Goal: Information Seeking & Learning: Learn about a topic

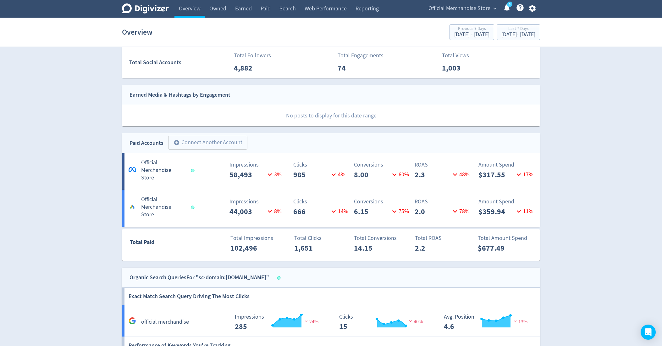
scroll to position [249, 0]
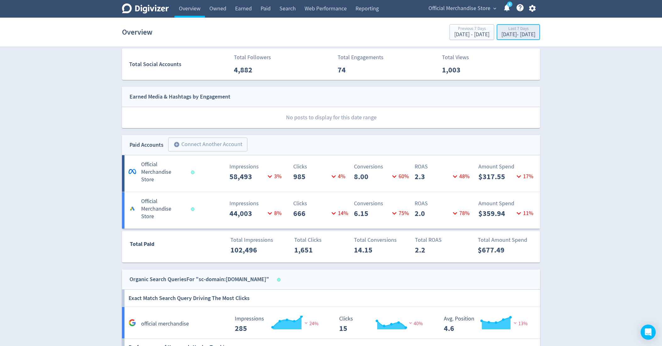
click at [505, 32] on div "[DATE] - [DATE]" at bounding box center [519, 35] width 34 height 6
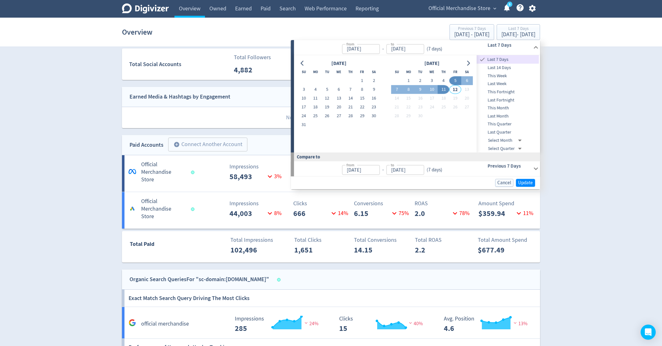
click at [277, 203] on div "Clicks 666 14 %" at bounding box center [297, 209] width 69 height 20
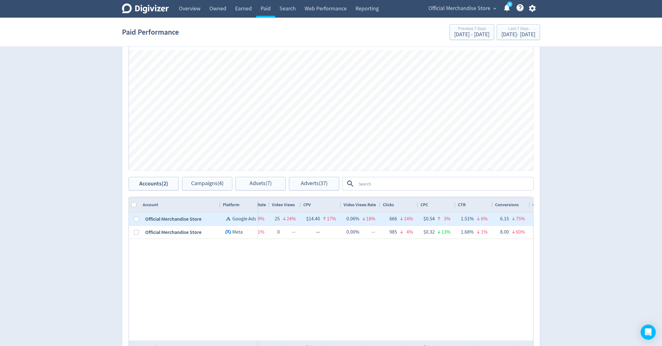
scroll to position [0, 257]
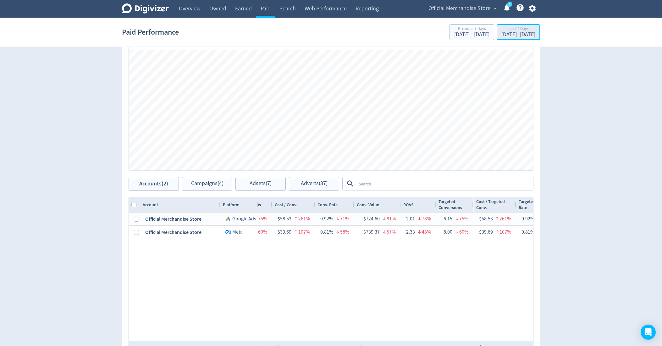
click at [515, 28] on div "Last 7 Days" at bounding box center [519, 28] width 34 height 5
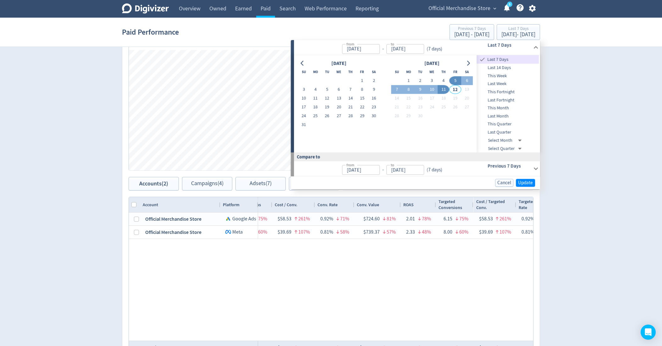
click at [505, 109] on span "This Month" at bounding box center [508, 107] width 62 height 7
type input "[DATE]"
click at [525, 182] on span "Update" at bounding box center [525, 182] width 15 height 5
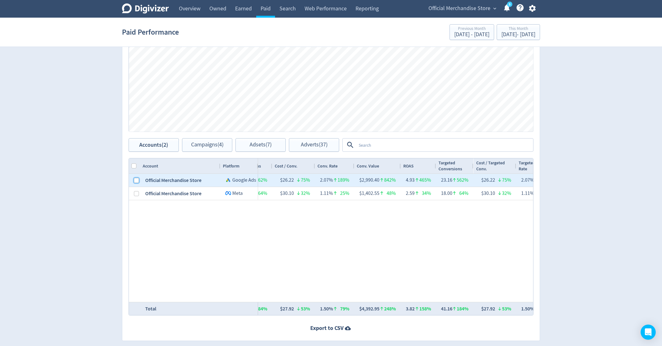
click at [134, 179] on input "Press Space to toggle row selection (unchecked)" at bounding box center [136, 180] width 5 height 5
checkbox input "true"
checkbox input "false"
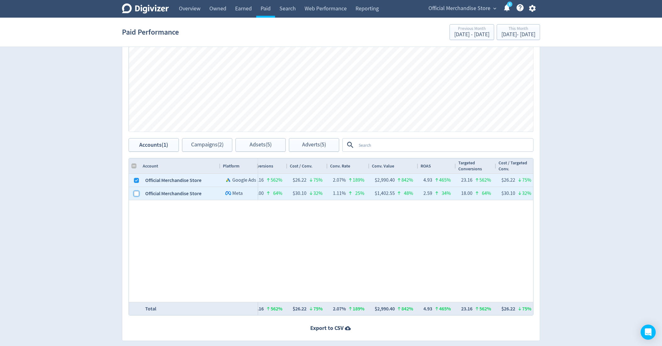
click at [135, 192] on input "Press Space to toggle row selection (unchecked)" at bounding box center [136, 193] width 5 height 5
checkbox input "true"
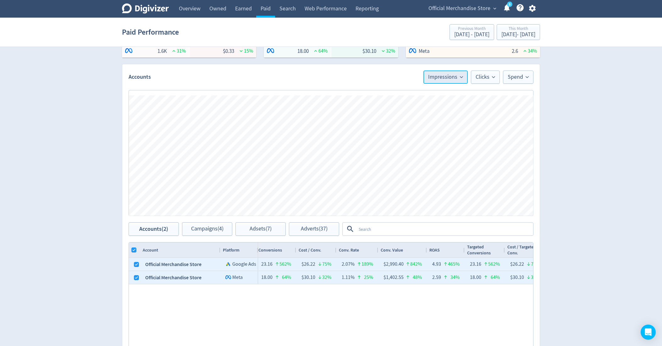
click at [453, 78] on span "Impressions" at bounding box center [445, 77] width 35 height 6
click at [430, 151] on li "Conv. Value" at bounding box center [437, 153] width 60 height 14
click at [132, 250] on input "Column with Header Selection" at bounding box center [133, 249] width 5 height 5
checkbox input "false"
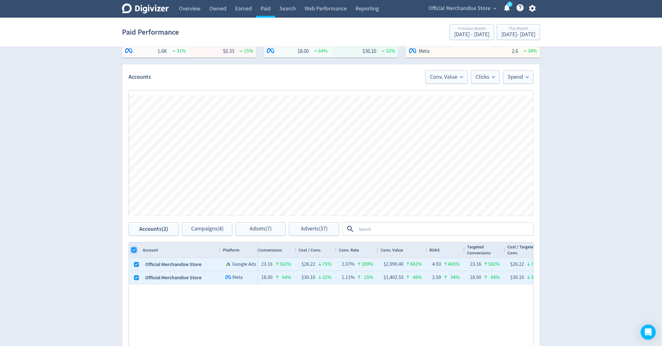
checkbox input "false"
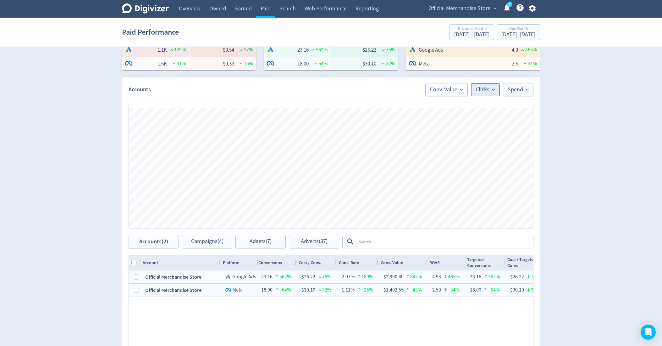
click at [481, 88] on span "Clicks" at bounding box center [485, 90] width 19 height 6
click at [460, 153] on li "ROAS" at bounding box center [469, 152] width 60 height 14
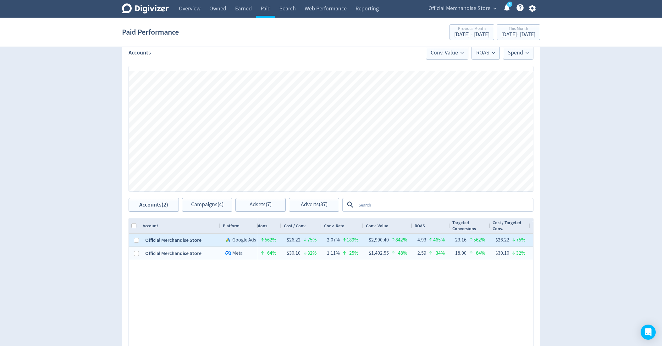
click at [138, 240] on div at bounding box center [134, 239] width 11 height 13
click at [138, 240] on input "Press Space to toggle row selection (unchecked)" at bounding box center [136, 239] width 5 height 5
checkbox input "true"
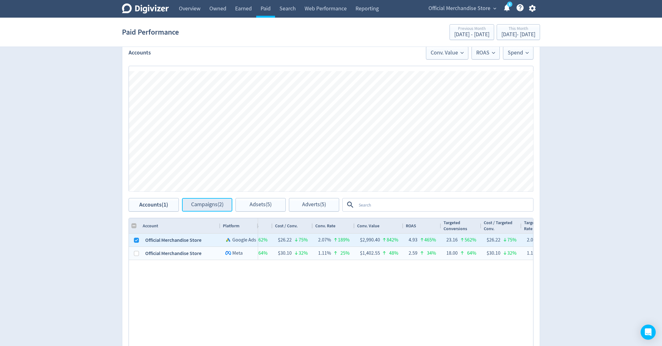
click at [202, 202] on span "Campaigns (2)" at bounding box center [207, 205] width 32 height 6
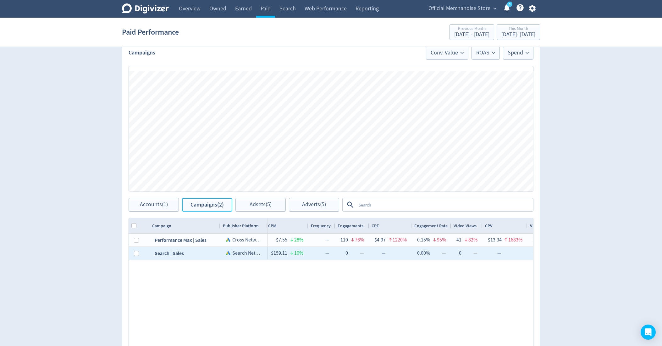
scroll to position [0, 265]
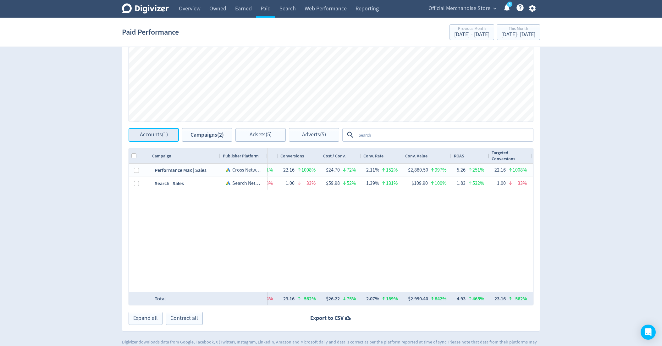
click at [157, 134] on span "Accounts (1)" at bounding box center [154, 135] width 28 height 6
checkbox input "false"
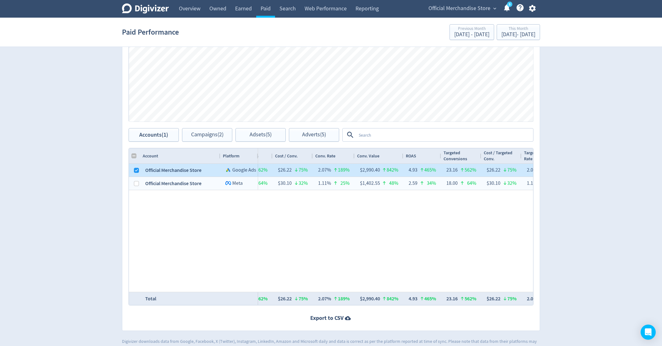
click at [133, 168] on div at bounding box center [134, 170] width 11 height 13
click at [136, 171] on input "Press Space to toggle row selection (checked)" at bounding box center [136, 170] width 5 height 5
checkbox input "false"
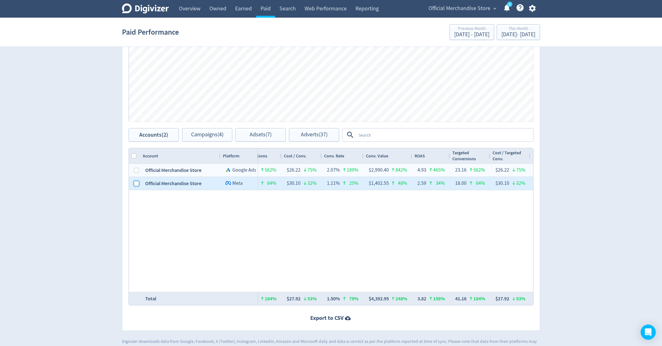
click at [136, 181] on input "Press Space to toggle row selection (unchecked)" at bounding box center [136, 183] width 5 height 5
checkbox input "true"
checkbox input "false"
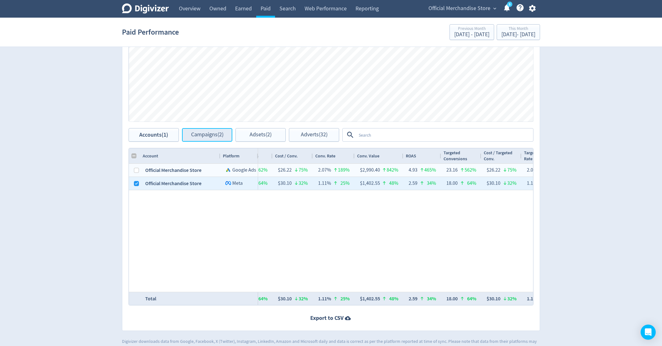
click at [213, 137] on span "Campaigns (2)" at bounding box center [207, 135] width 32 height 6
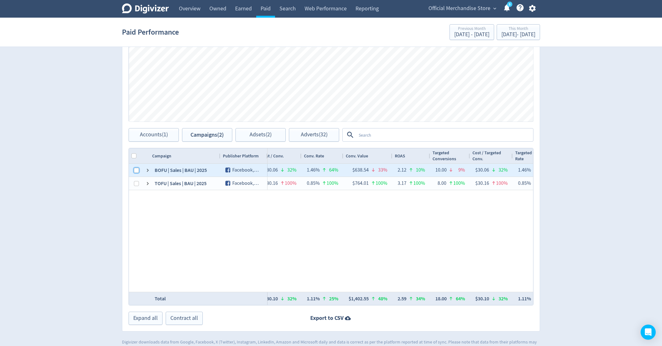
click at [136, 169] on input "Press Space to toggle row selection (unchecked)" at bounding box center [136, 170] width 5 height 5
checkbox input "true"
checkbox input "false"
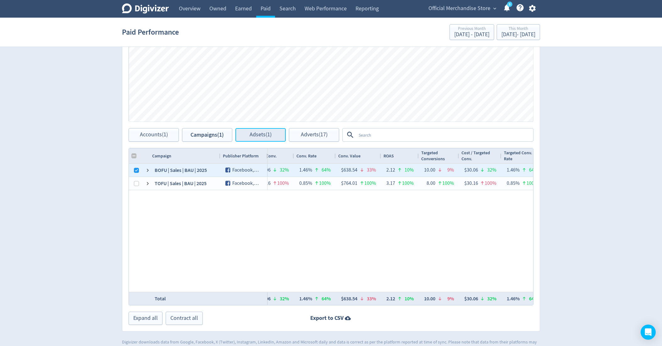
click at [248, 136] on button "Adsets (1)" at bounding box center [261, 135] width 50 height 14
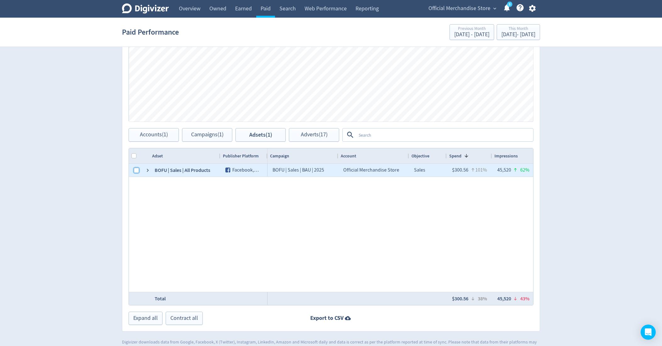
click at [134, 170] on input "Press Space to toggle row selection (unchecked)" at bounding box center [136, 170] width 5 height 5
checkbox input "true"
click at [308, 138] on button "Adverts (17)" at bounding box center [314, 135] width 50 height 14
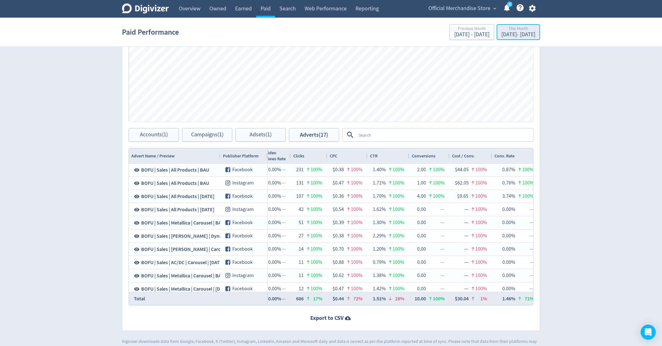
click at [502, 30] on div "This Month" at bounding box center [519, 28] width 34 height 5
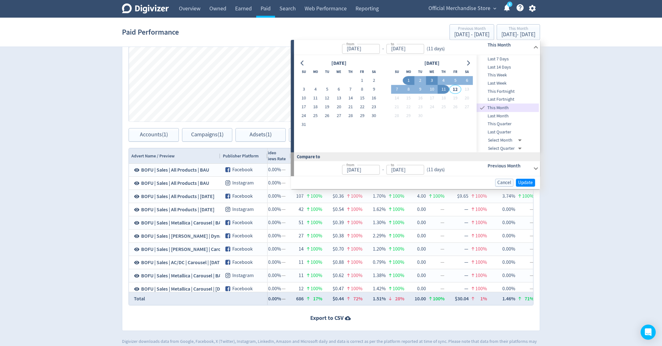
click at [432, 80] on button "3" at bounding box center [432, 80] width 12 height 9
type input "[DATE]"
click at [396, 89] on button "7" at bounding box center [397, 89] width 12 height 9
type input "[DATE]"
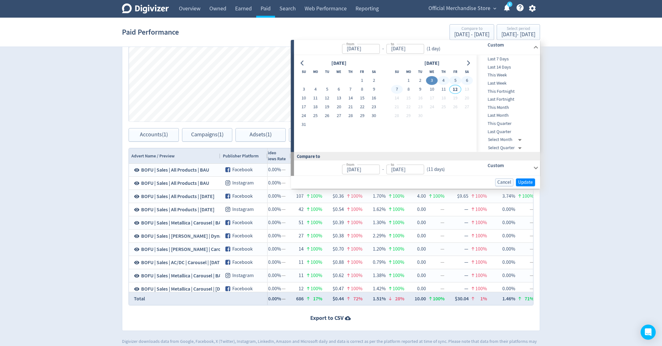
type input "[DATE]"
click at [530, 184] on span "Update" at bounding box center [525, 182] width 15 height 5
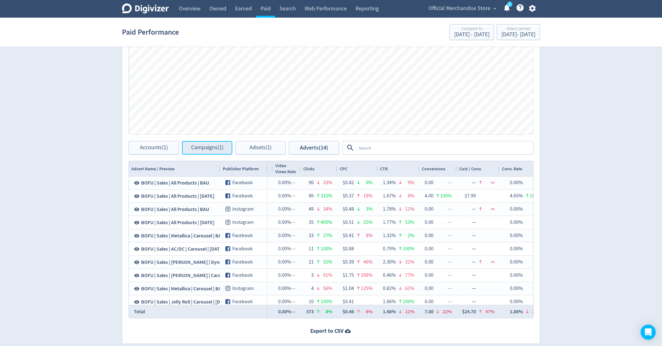
click at [203, 146] on span "Campaigns (1)" at bounding box center [207, 148] width 32 height 6
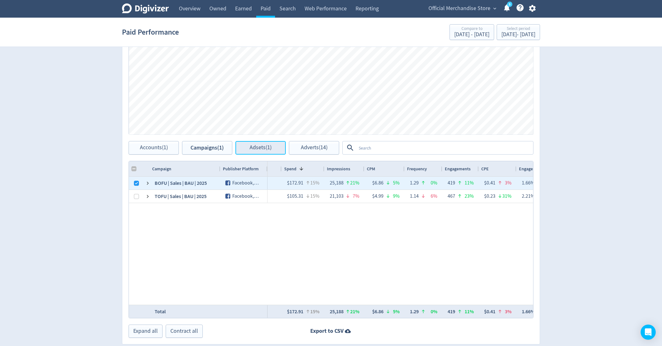
click at [271, 147] on span "Adsets (1)" at bounding box center [261, 148] width 22 height 6
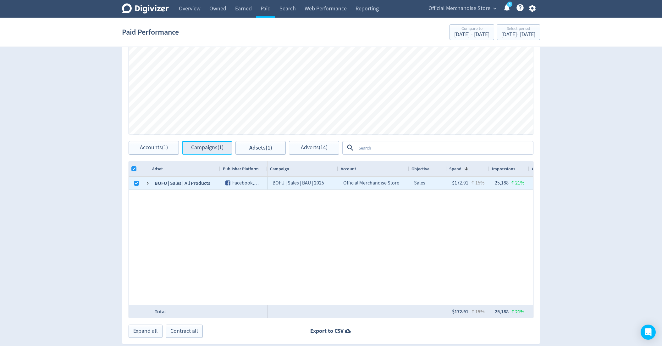
click at [207, 142] on button "Campaigns (1)" at bounding box center [207, 148] width 50 height 14
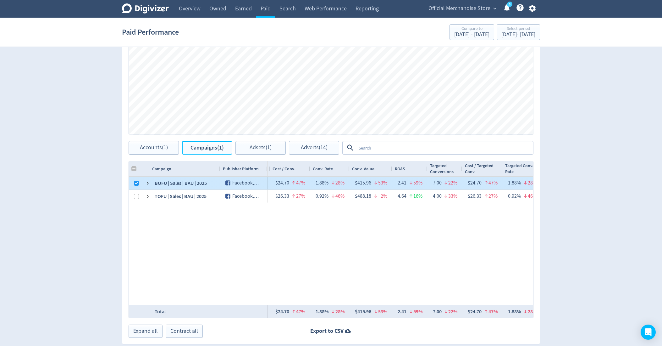
checkbox input "false"
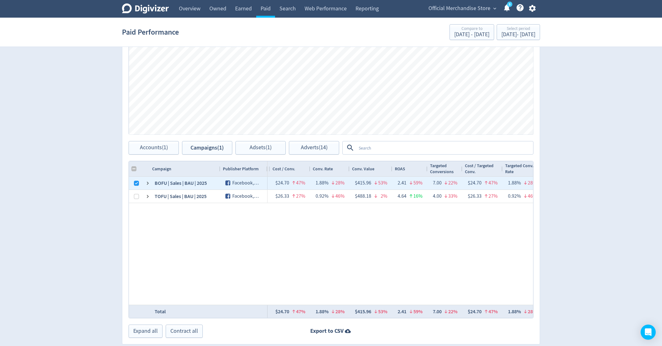
click at [329, 234] on div "Official Merchandise Store Sales $172.91 15% 25,188 21% $6.86 5% 1.29 0% 419 11…" at bounding box center [401, 240] width 266 height 128
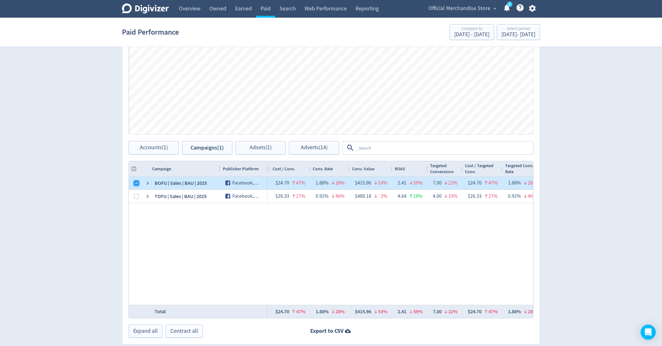
click at [134, 182] on input "Press Space to toggle row selection (checked)" at bounding box center [136, 183] width 5 height 5
checkbox input "false"
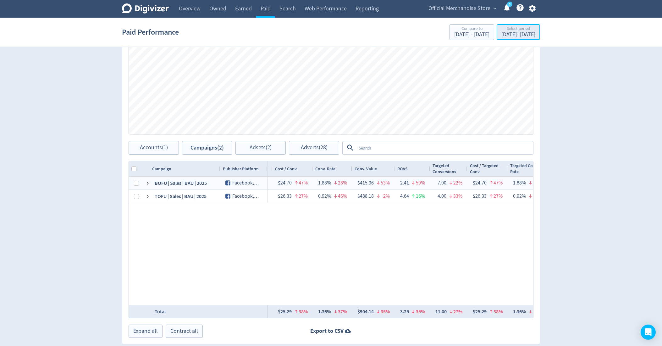
click at [502, 34] on div "[DATE] - [DATE]" at bounding box center [519, 35] width 34 height 6
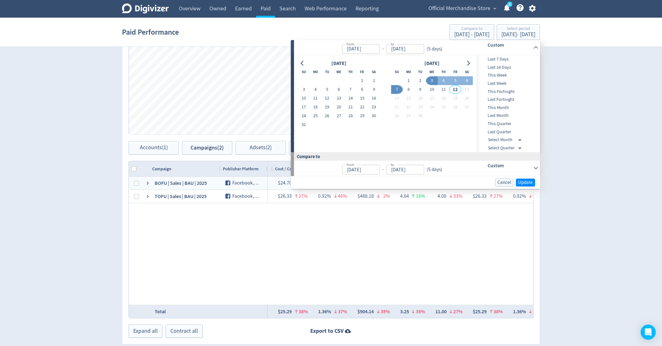
click at [434, 78] on button "3" at bounding box center [432, 80] width 12 height 9
click at [463, 77] on button "6" at bounding box center [467, 80] width 12 height 9
type input "[DATE]"
click at [526, 181] on span "Update" at bounding box center [525, 182] width 15 height 5
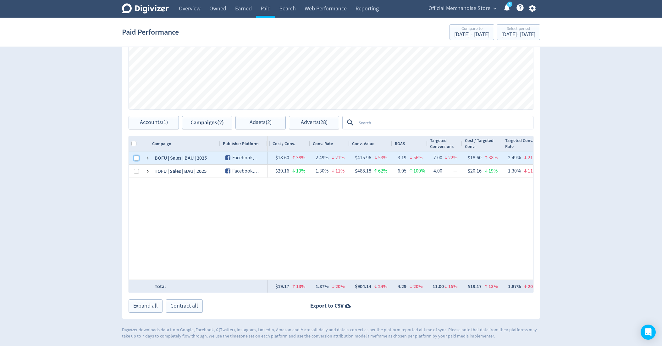
click at [134, 156] on input "Press Space to toggle row selection (unchecked)" at bounding box center [136, 157] width 5 height 5
checkbox input "true"
checkbox input "false"
click at [258, 126] on button "Adsets (1)" at bounding box center [261, 123] width 50 height 14
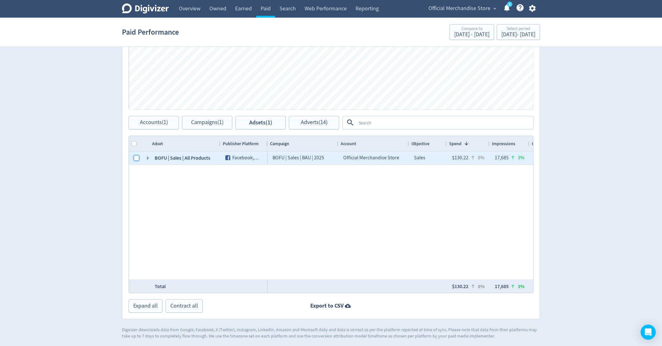
click at [134, 156] on input "Press Space to toggle row selection (unchecked)" at bounding box center [136, 157] width 5 height 5
checkbox input "true"
click at [314, 124] on span "Adverts (14)" at bounding box center [314, 123] width 27 height 6
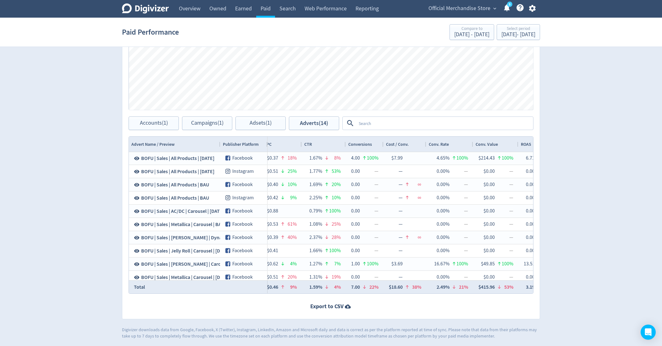
click at [371, 148] on div "Conversions" at bounding box center [364, 144] width 33 height 12
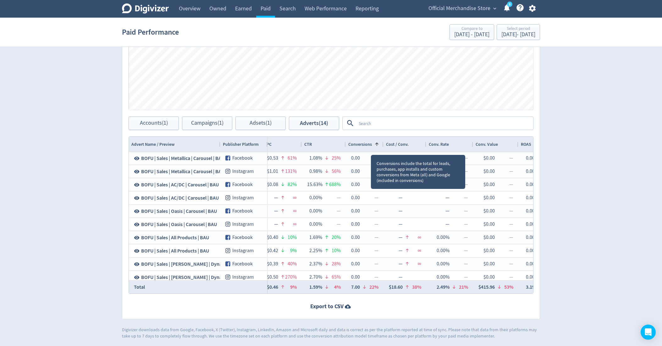
click at [371, 148] on div "Conversions 1" at bounding box center [364, 144] width 33 height 12
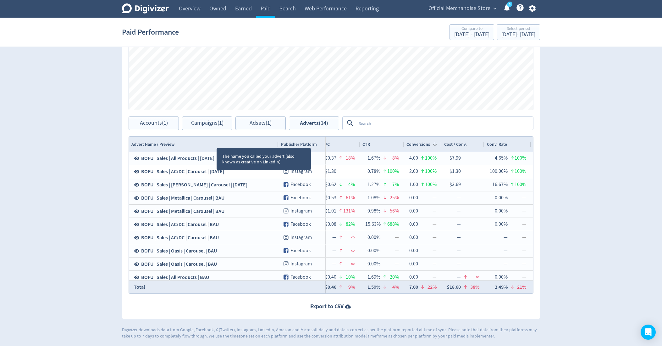
drag, startPoint x: 219, startPoint y: 141, endPoint x: 265, endPoint y: 141, distance: 46.9
click at [277, 141] on div at bounding box center [278, 143] width 3 height 15
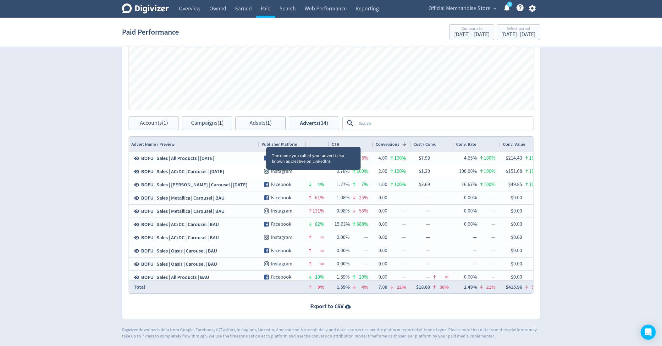
drag, startPoint x: 266, startPoint y: 141, endPoint x: 257, endPoint y: 141, distance: 9.4
click at [258, 141] on div at bounding box center [259, 143] width 3 height 15
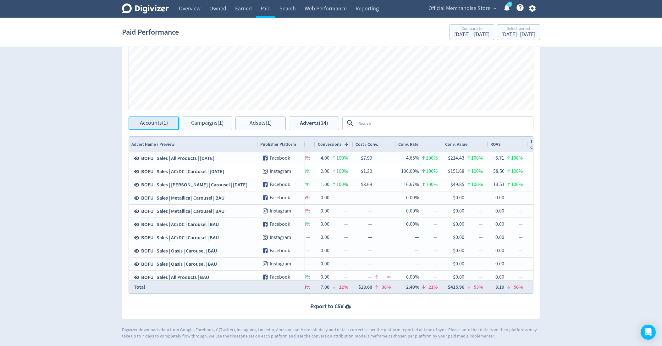
click at [157, 117] on button "Accounts (1)" at bounding box center [154, 123] width 50 height 14
checkbox input "false"
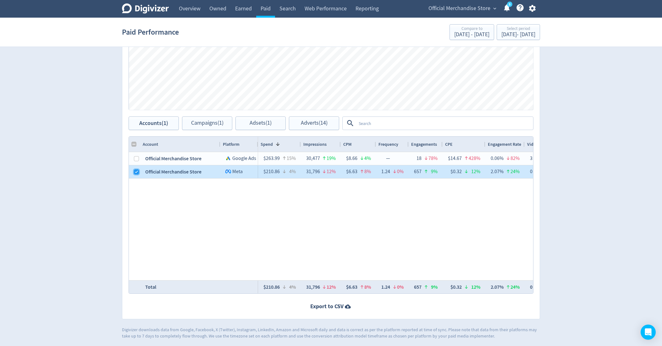
click at [135, 171] on input "Press Space to toggle row selection (checked)" at bounding box center [136, 171] width 5 height 5
checkbox input "false"
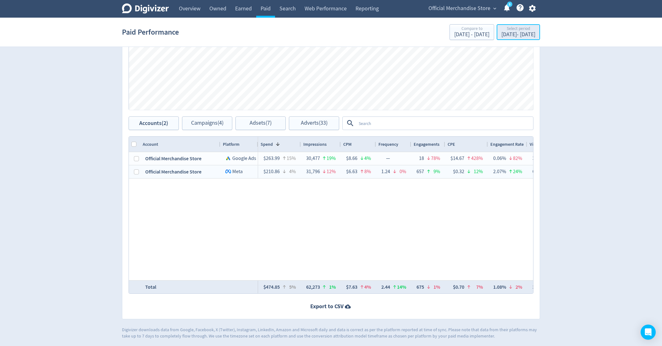
click at [523, 33] on div "[DATE] - [DATE]" at bounding box center [519, 35] width 34 height 6
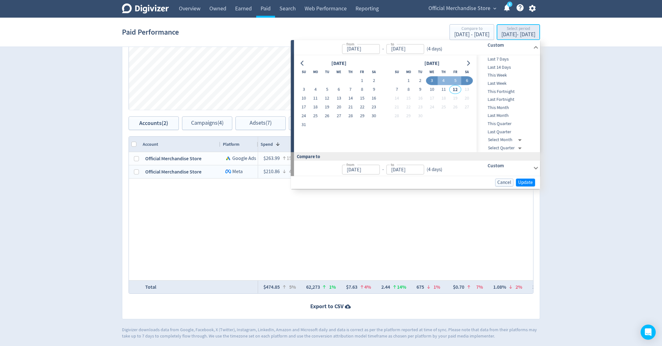
type input "[DATE]"
click at [510, 106] on span "This Month" at bounding box center [508, 107] width 62 height 7
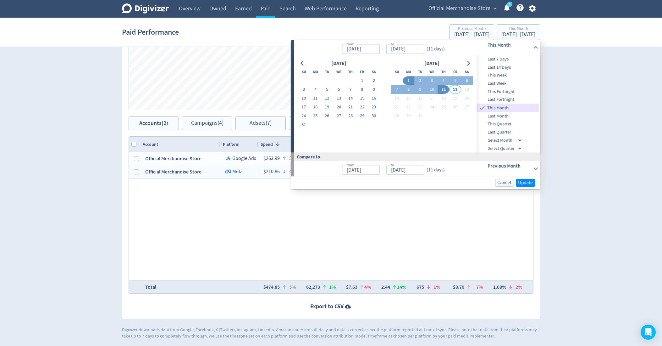
type input "[DATE]"
click at [527, 183] on span "Update" at bounding box center [525, 182] width 15 height 5
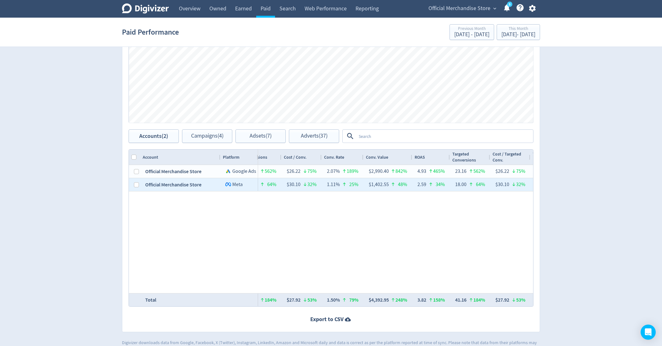
click at [131, 184] on div at bounding box center [134, 184] width 11 height 13
click at [136, 184] on input "Press Space to toggle row selection (unchecked)" at bounding box center [136, 184] width 5 height 5
checkbox input "true"
checkbox input "false"
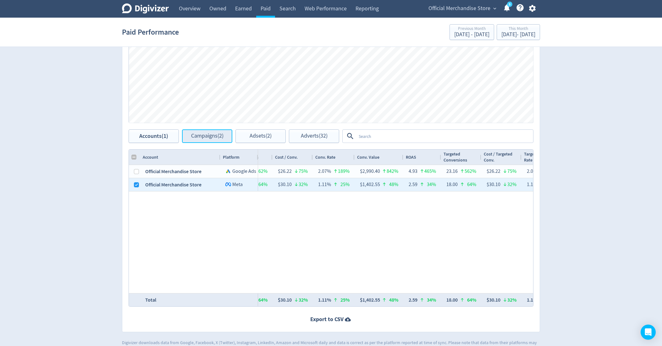
click at [194, 136] on span "Campaigns (2)" at bounding box center [207, 136] width 32 height 6
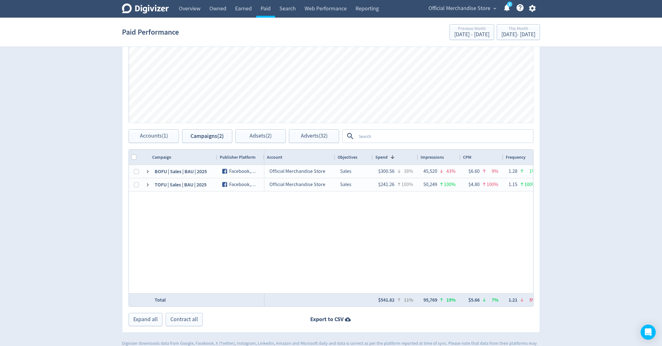
click at [217, 158] on div at bounding box center [217, 156] width 3 height 15
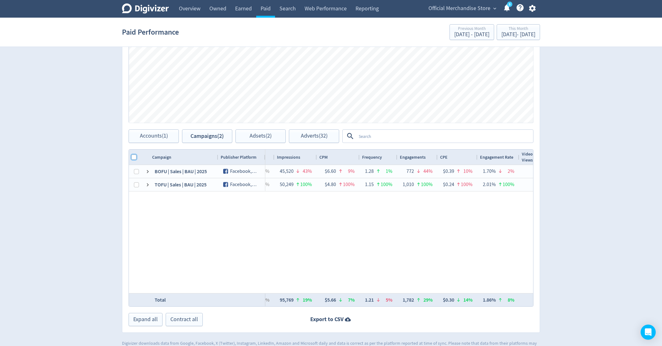
click at [133, 156] on input "Column with Header Selection" at bounding box center [133, 156] width 5 height 5
checkbox input "true"
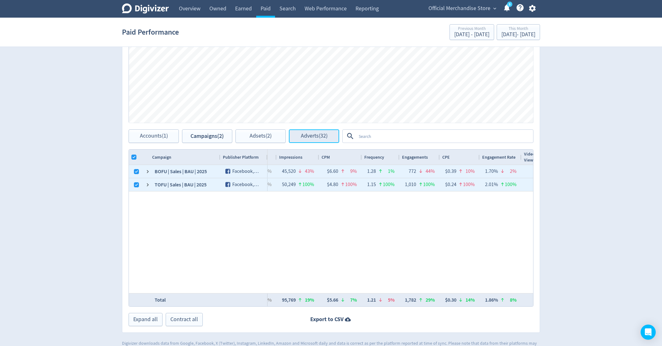
click at [317, 139] on span "Adverts (32)" at bounding box center [314, 136] width 27 height 6
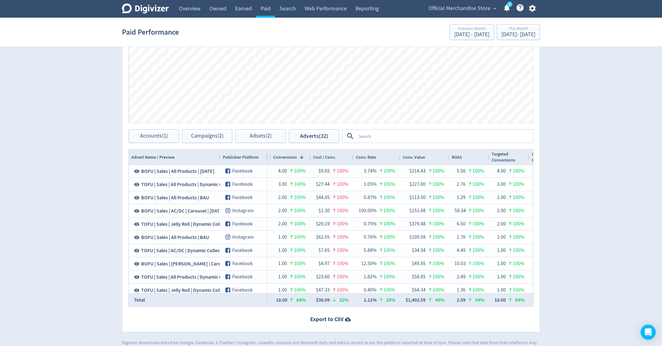
click at [408, 140] on textarea at bounding box center [444, 136] width 176 height 12
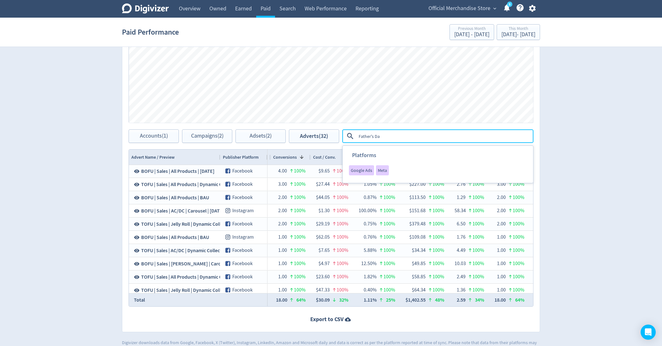
type textarea "[DATE]"
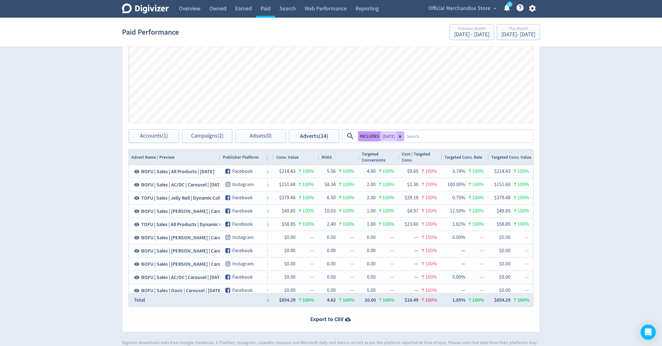
click at [373, 135] on button "INCLUDES" at bounding box center [369, 136] width 23 height 10
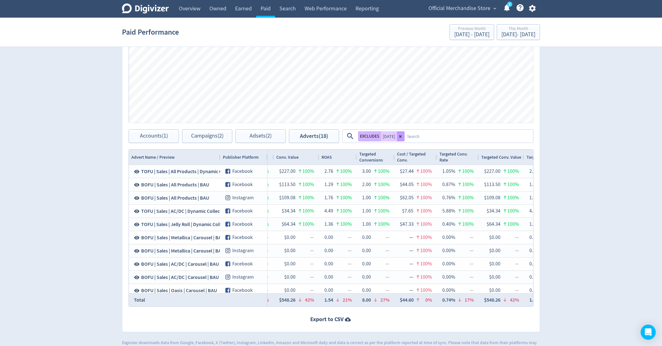
click at [403, 137] on icon at bounding box center [401, 136] width 4 height 4
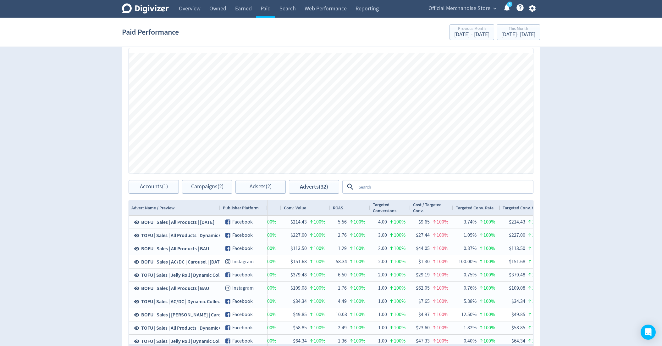
click at [500, 19] on section "Paid Performance Previous Month [DATE] - [DATE] This Month [DATE] - [DATE]" at bounding box center [331, 32] width 662 height 29
click at [502, 30] on div "This Month" at bounding box center [519, 28] width 34 height 5
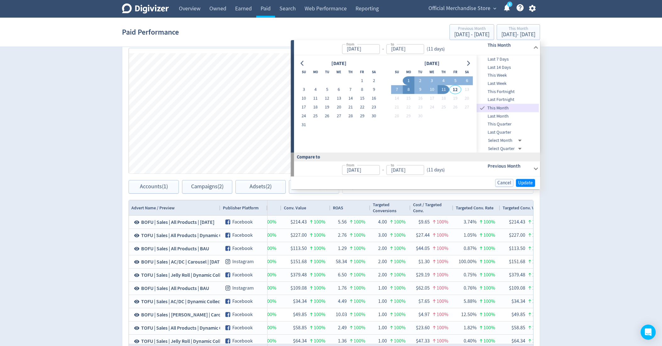
click at [405, 88] on button "8" at bounding box center [409, 89] width 12 height 9
type input "[DATE]"
click at [443, 91] on button "11" at bounding box center [444, 89] width 12 height 9
type input "[DATE]"
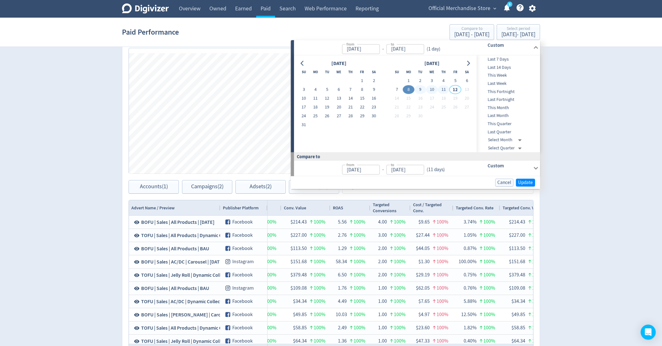
type input "[DATE]"
click at [520, 183] on span "Update" at bounding box center [525, 182] width 15 height 5
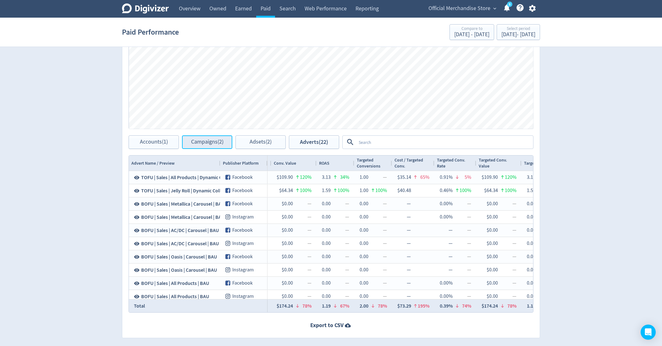
click at [209, 140] on span "Campaigns (2)" at bounding box center [207, 142] width 32 height 6
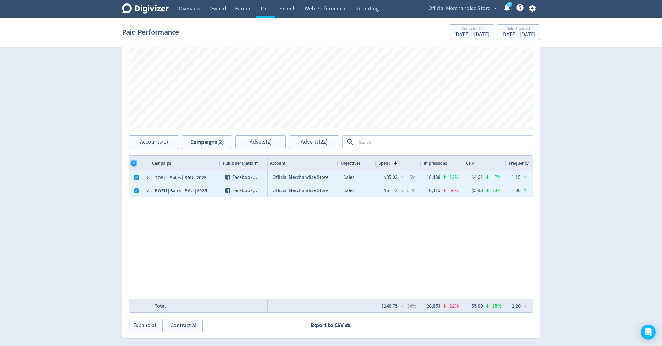
click at [133, 161] on input "Column with Header Selection" at bounding box center [133, 162] width 5 height 5
checkbox input "false"
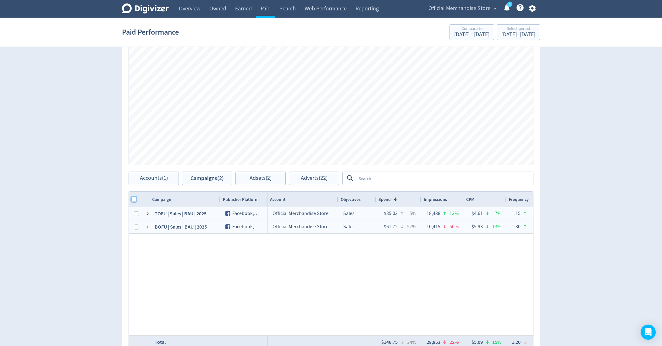
scroll to position [0, 549]
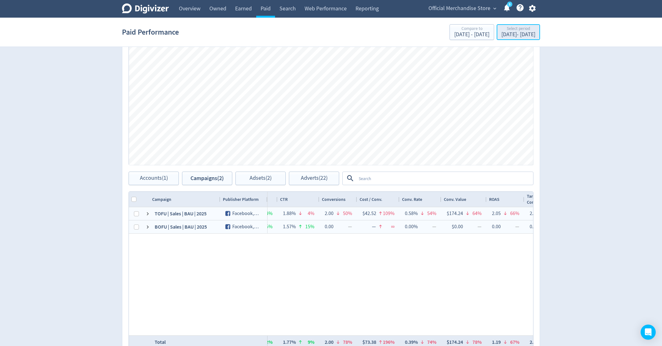
click at [502, 33] on div "Sep 8, 2025 - Sep 11, 2025" at bounding box center [519, 35] width 34 height 6
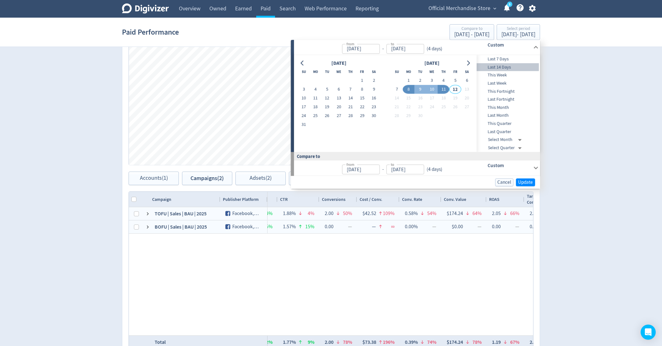
click at [504, 68] on span "Last 14 Days" at bounding box center [508, 67] width 62 height 7
type input "[DATE]"
type input "Aug 15, 2025"
type input "Aug 28, 2025"
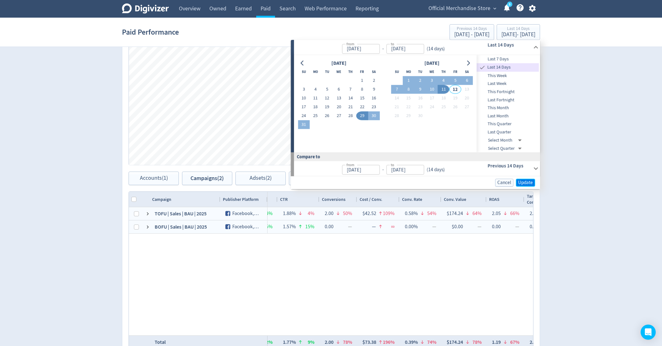
click at [523, 185] on button "Update" at bounding box center [525, 183] width 19 height 8
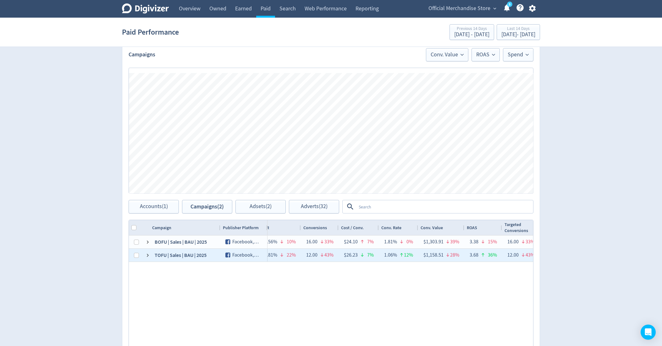
scroll to position [0, 565]
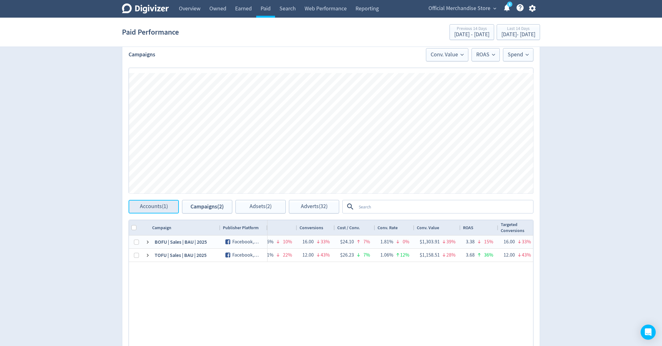
click at [157, 208] on span "Accounts (1)" at bounding box center [154, 206] width 28 height 6
checkbox input "false"
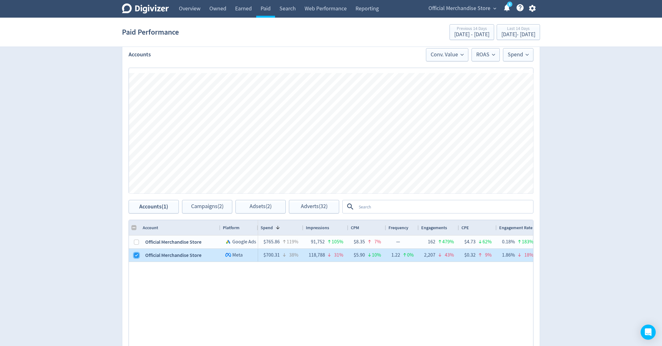
click at [137, 253] on input "Press Space to toggle row selection (checked)" at bounding box center [136, 255] width 5 height 5
checkbox input "false"
